Goal: Task Accomplishment & Management: Use online tool/utility

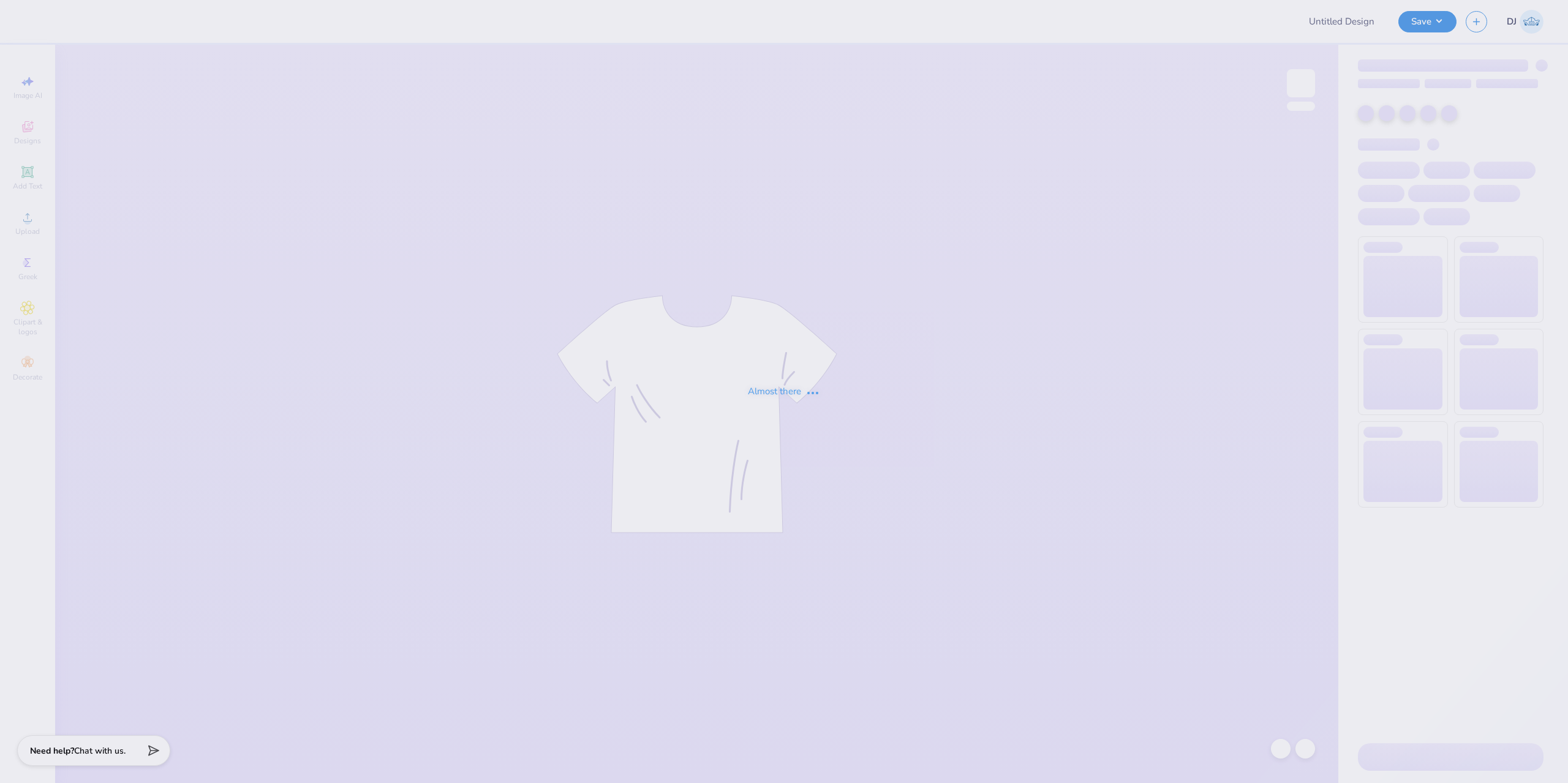
type input "from look book altered"
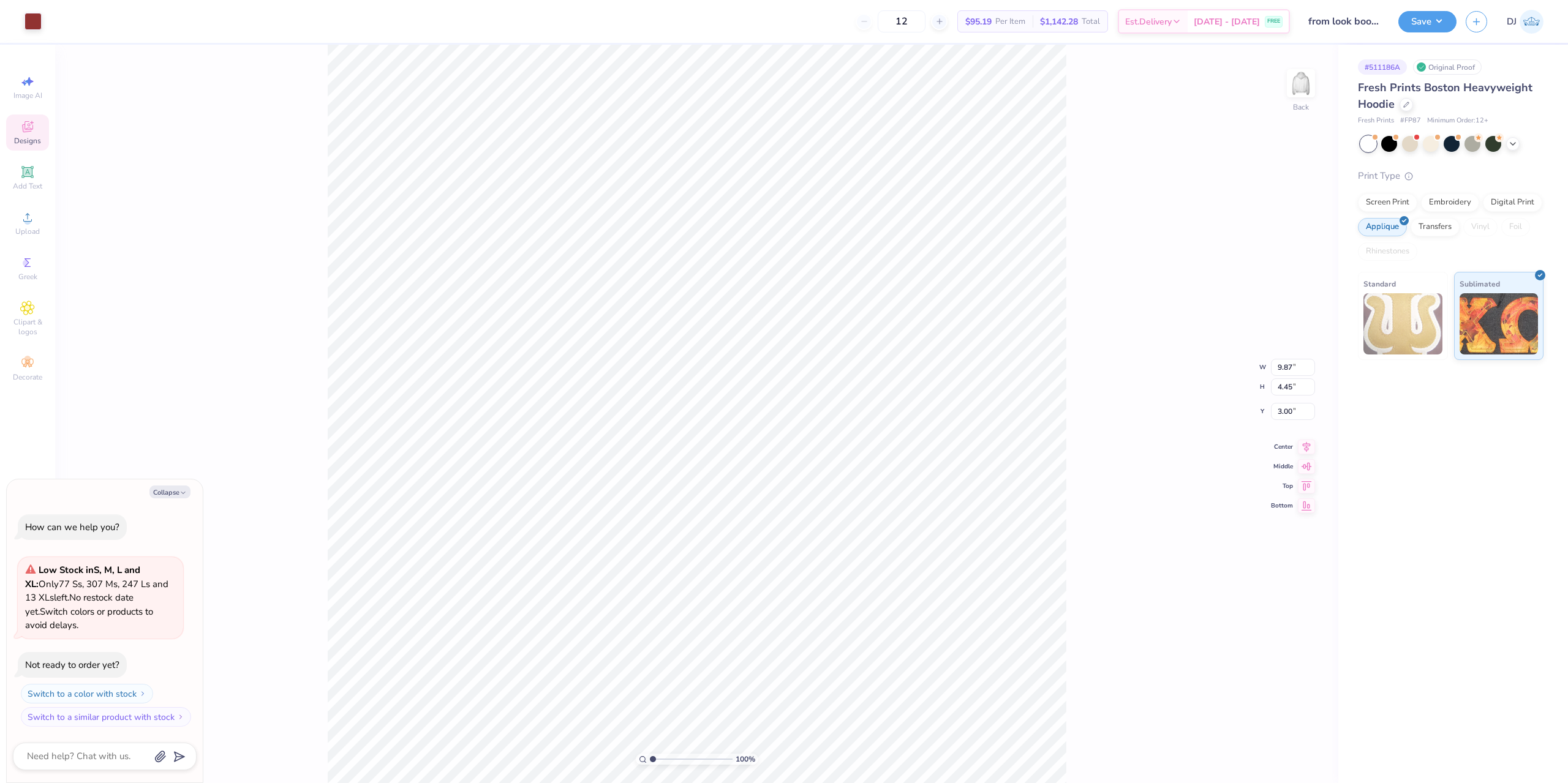
type textarea "x"
type input "8.17"
type input "0.46"
type input "6.99"
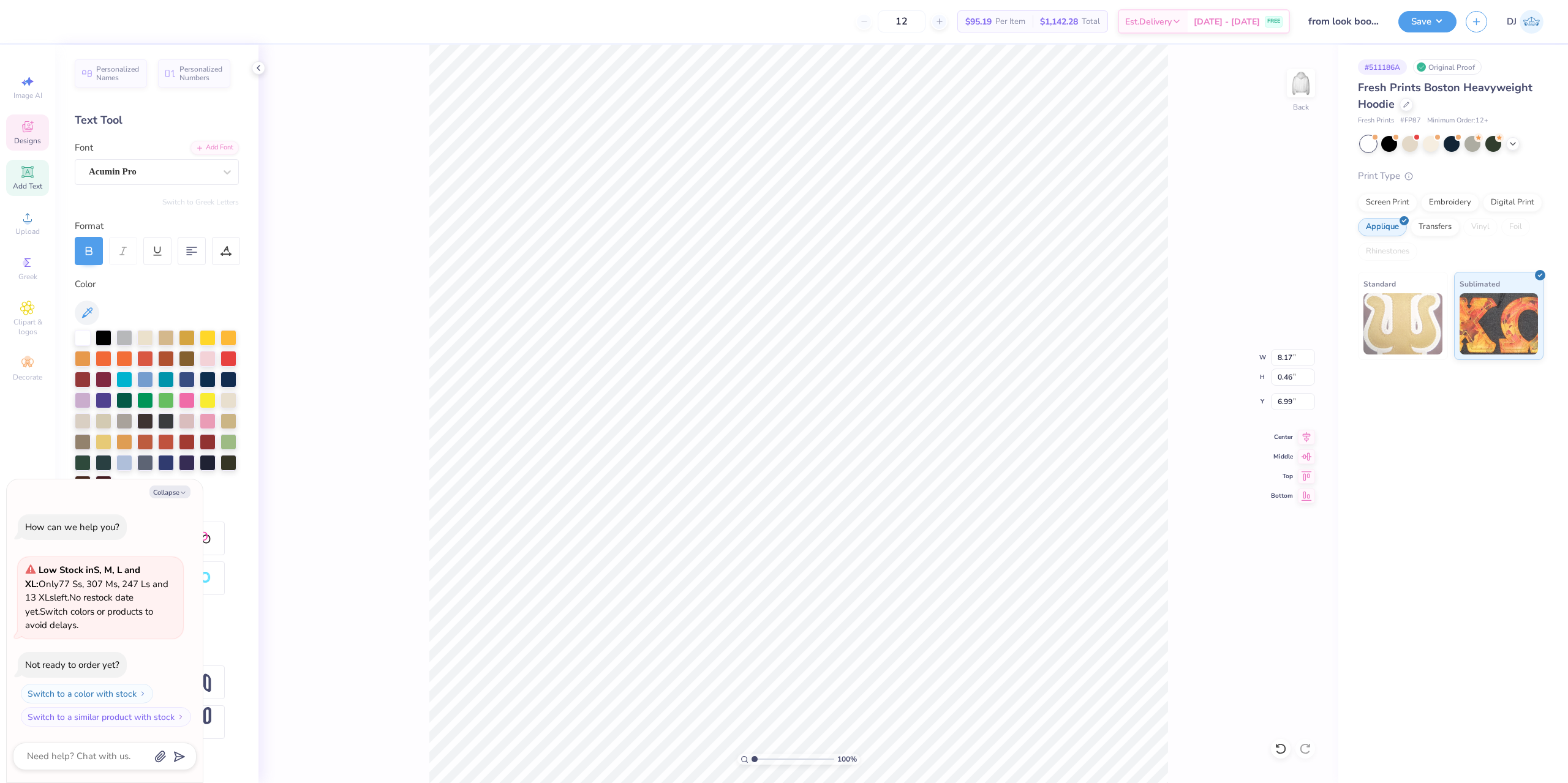
scroll to position [10, 7]
type textarea "x"
type textarea "WE LIVE FOR EACH OTHER"
click at [1436, 21] on button "Save" at bounding box center [1427, 20] width 58 height 21
type textarea "x"
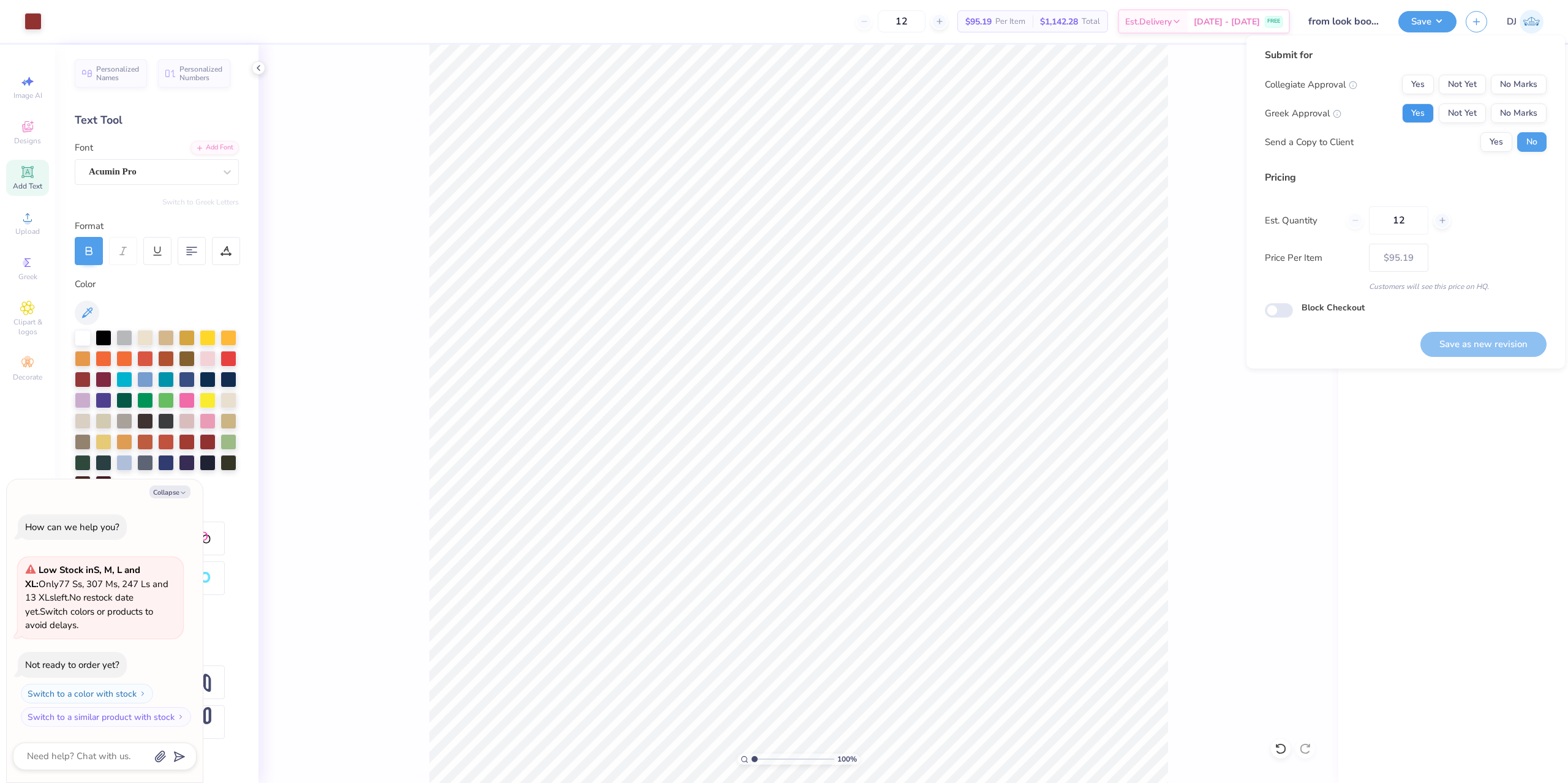
click at [1429, 111] on button "Yes" at bounding box center [1417, 113] width 32 height 20
click at [1501, 85] on button "No Marks" at bounding box center [1518, 84] width 56 height 20
click at [1505, 345] on button "Save as new revision" at bounding box center [1483, 344] width 126 height 25
type input "$95.19"
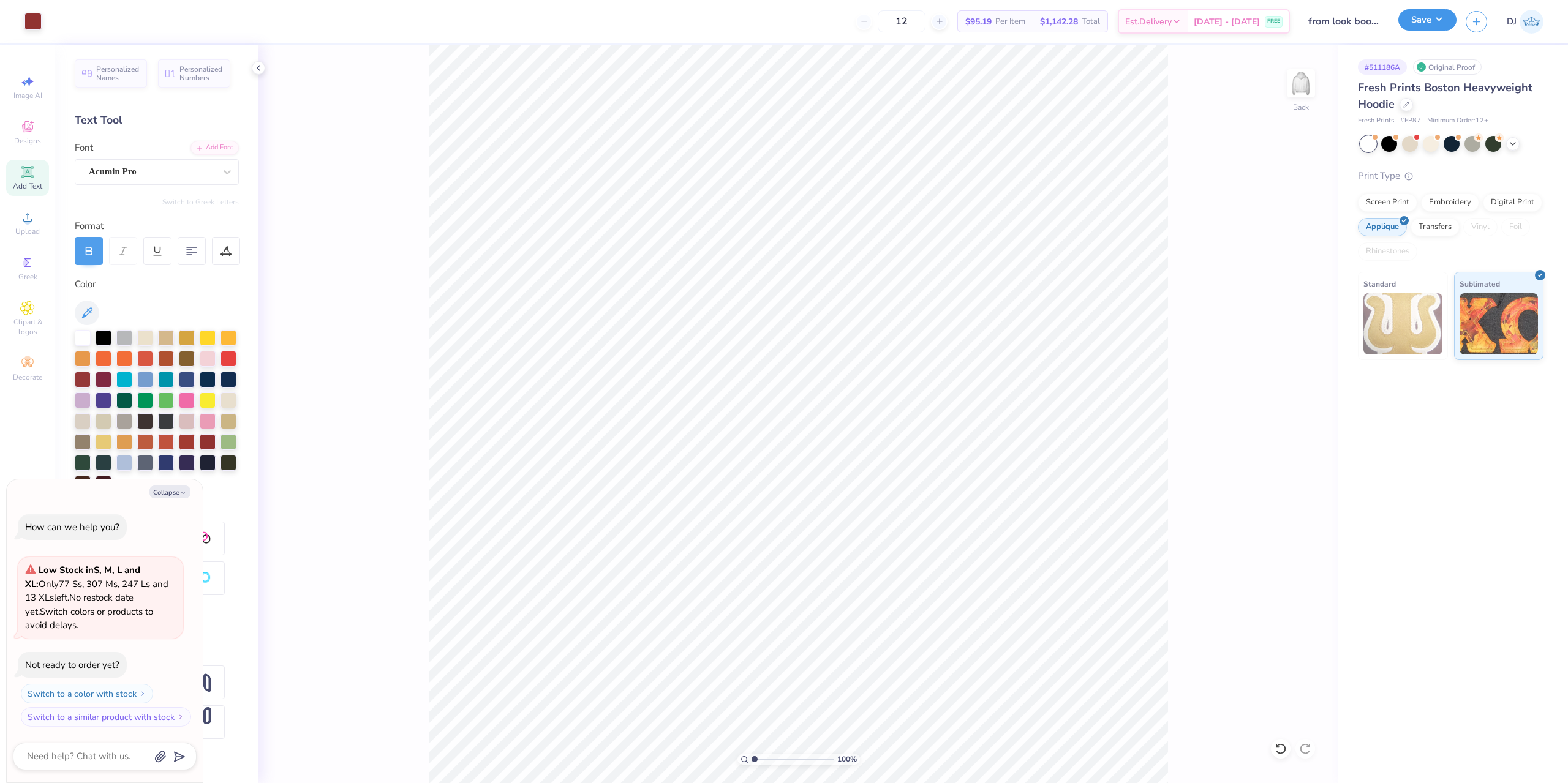
click at [1426, 26] on button "Save" at bounding box center [1427, 20] width 58 height 21
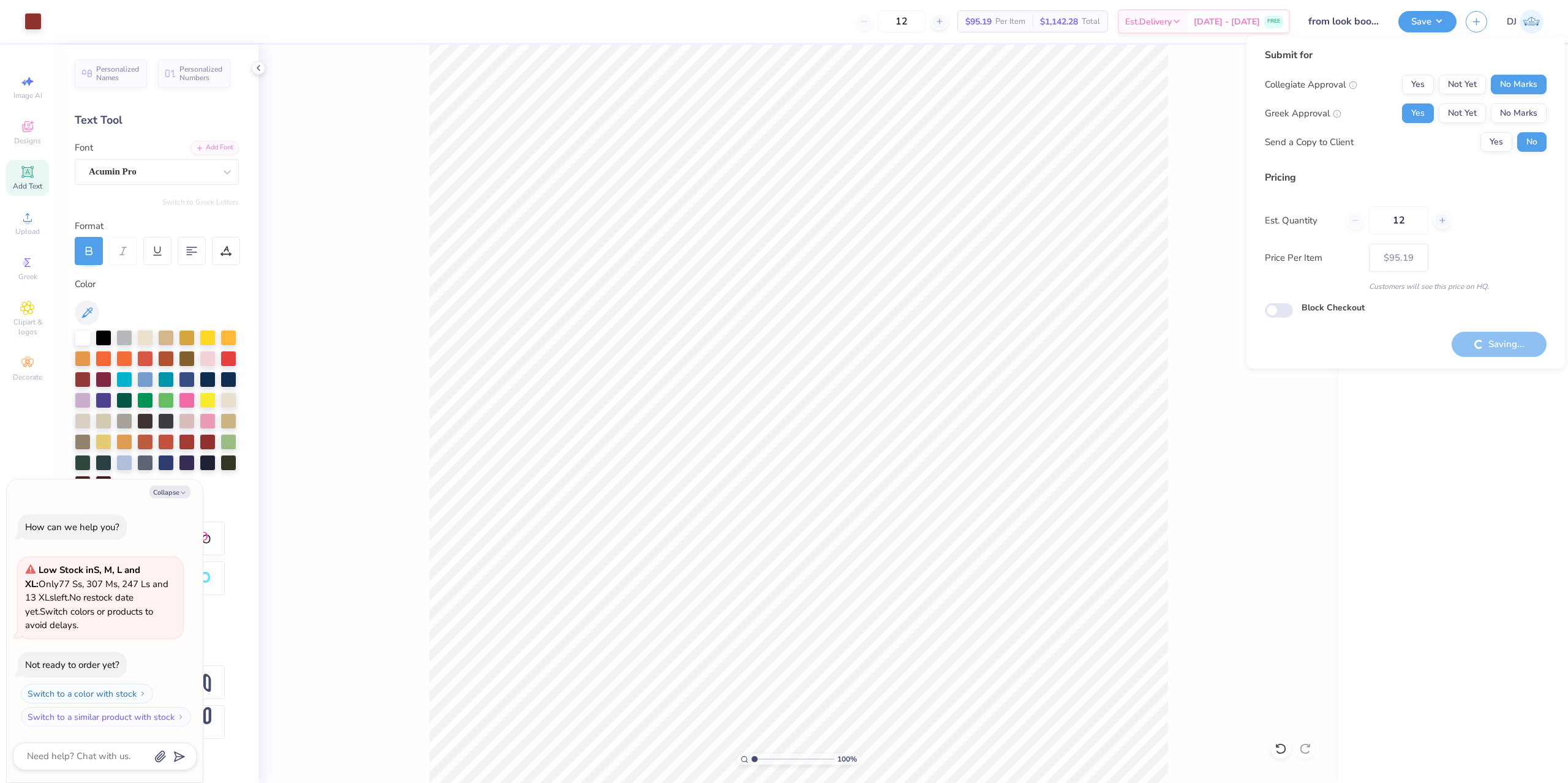
type textarea "x"
